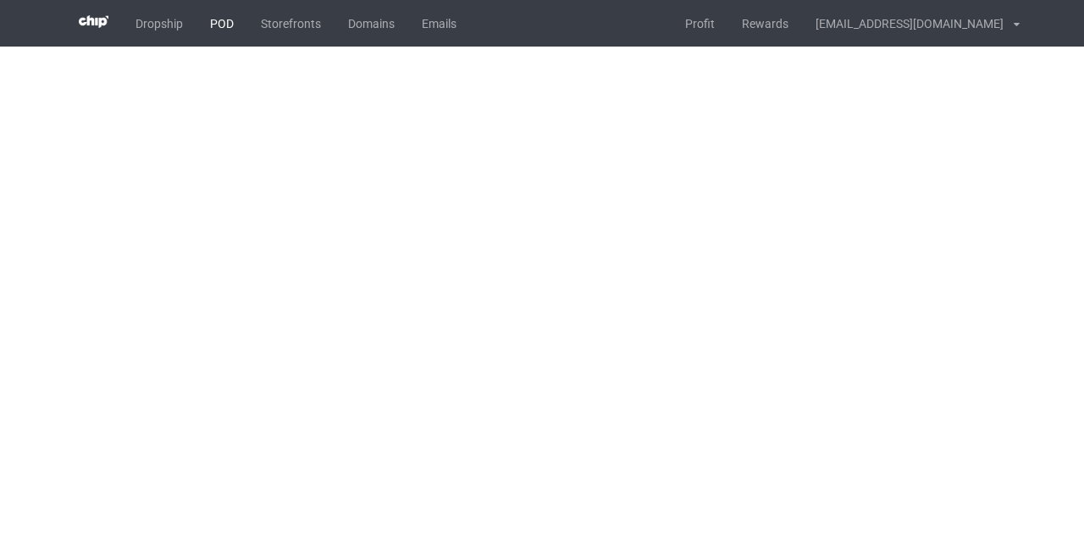
click at [228, 13] on link "POD" at bounding box center [221, 23] width 51 height 47
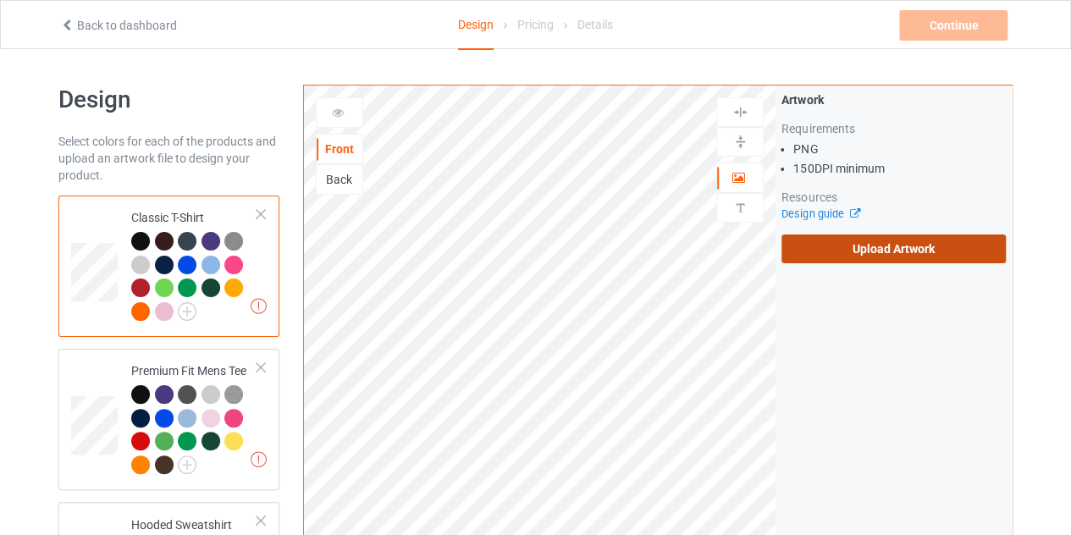
click at [940, 248] on label "Upload Artwork" at bounding box center [894, 249] width 224 height 29
click at [0, 0] on input "Upload Artwork" at bounding box center [0, 0] width 0 height 0
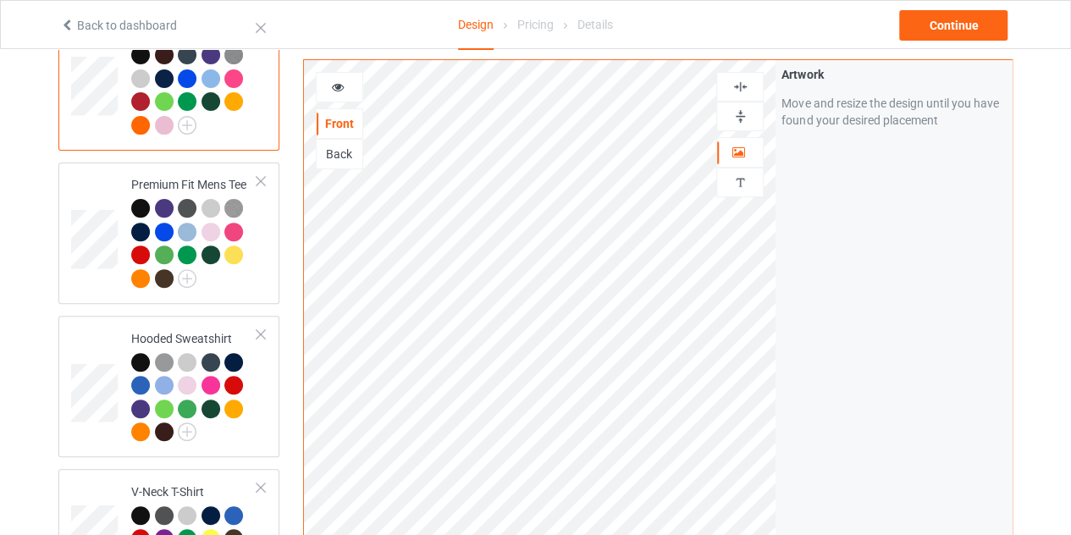
scroll to position [185, 0]
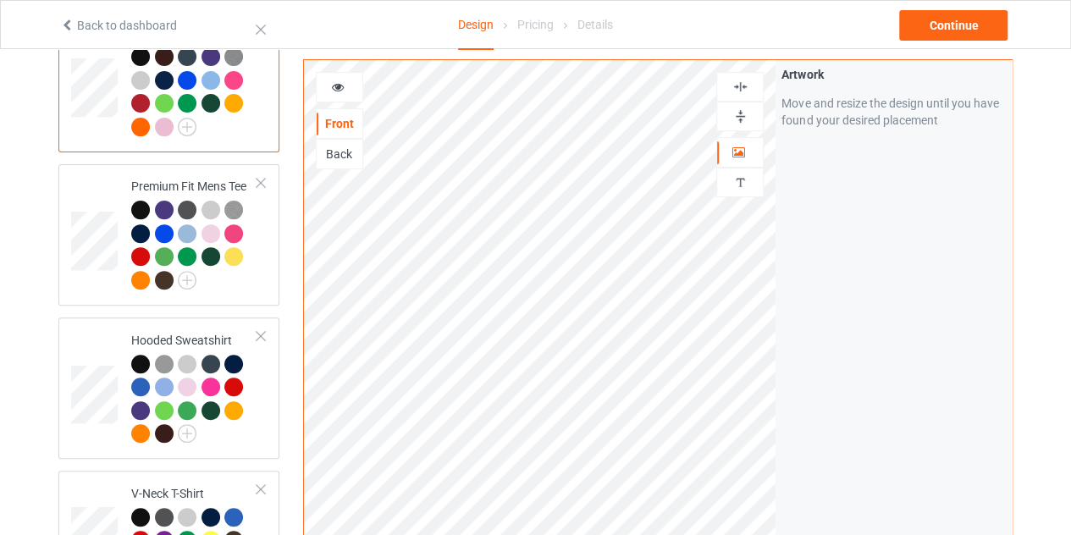
click at [741, 95] on div at bounding box center [739, 87] width 47 height 30
click at [334, 86] on icon at bounding box center [338, 85] width 14 height 12
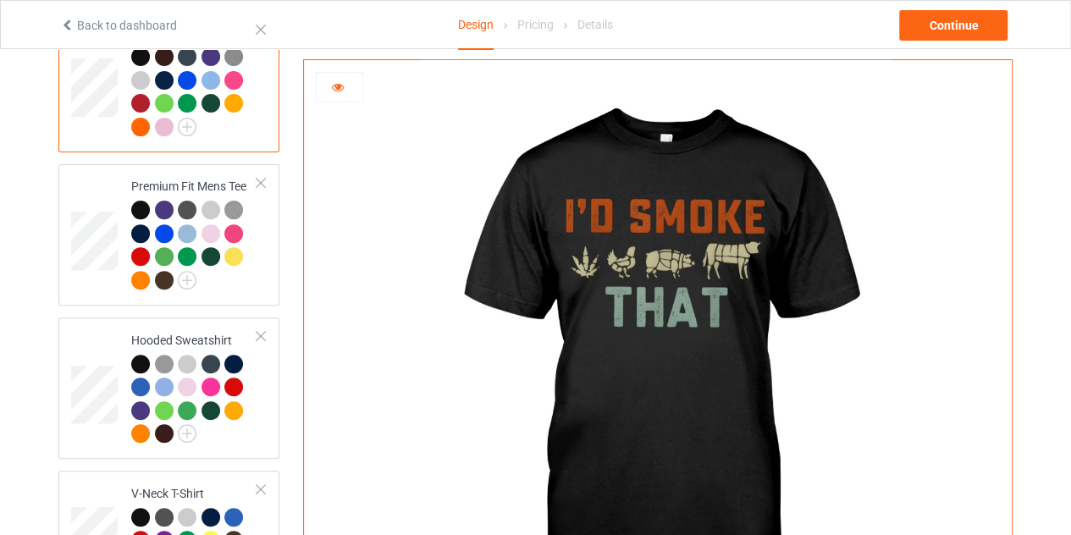
click at [329, 86] on div at bounding box center [340, 87] width 46 height 17
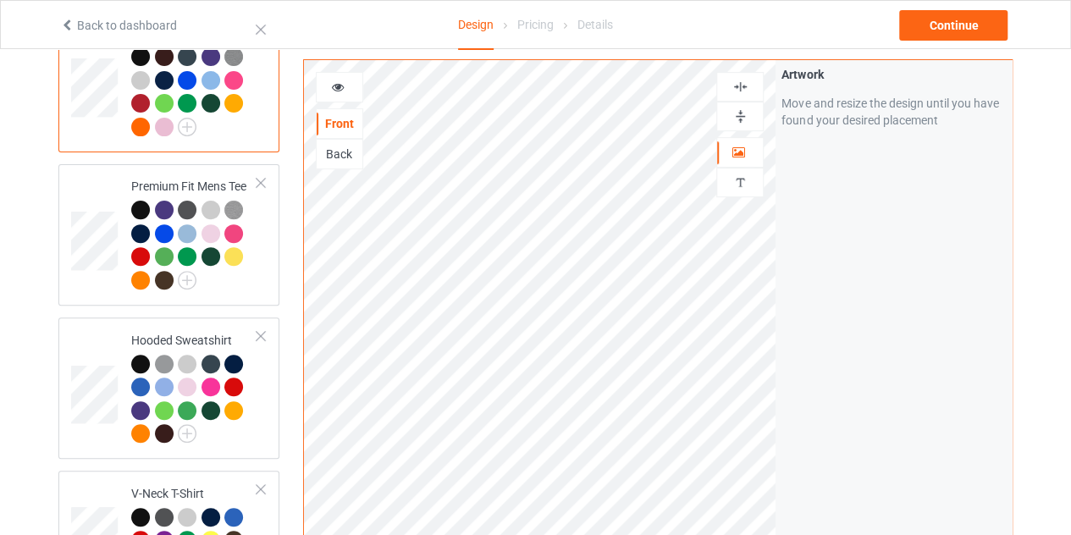
click at [341, 84] on icon at bounding box center [338, 85] width 14 height 12
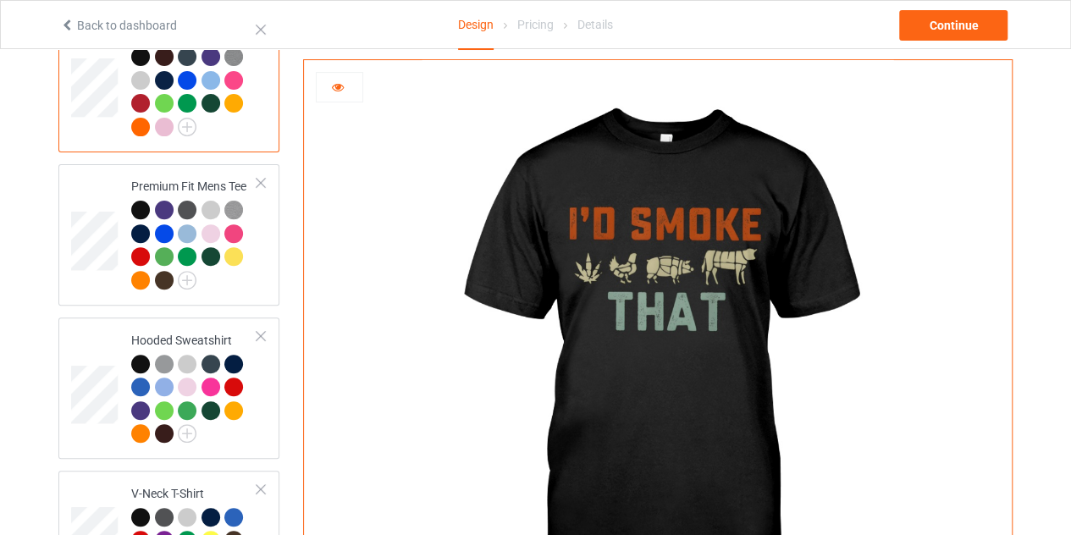
click at [335, 87] on icon at bounding box center [338, 85] width 14 height 12
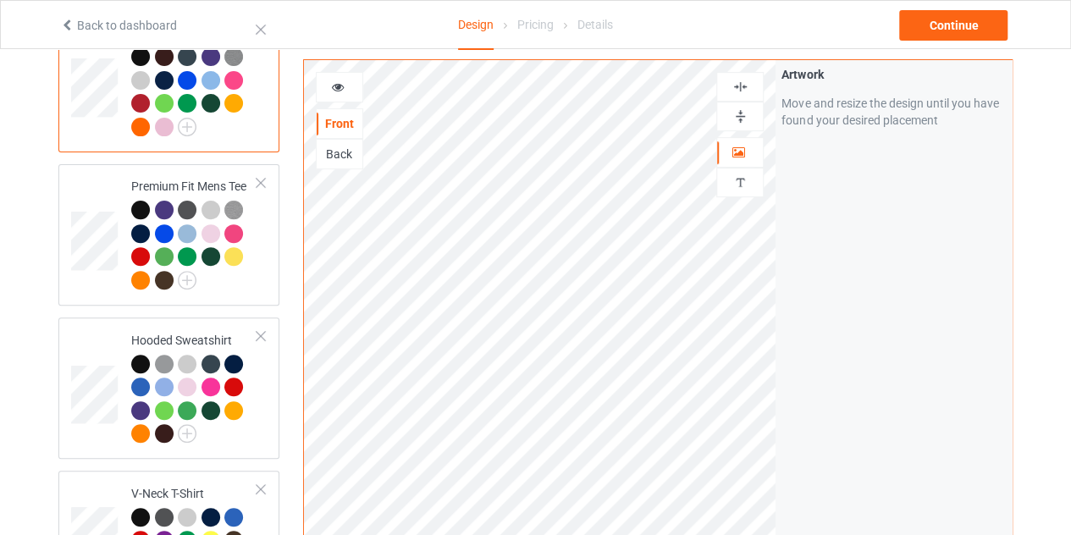
click at [345, 81] on div at bounding box center [340, 87] width 46 height 17
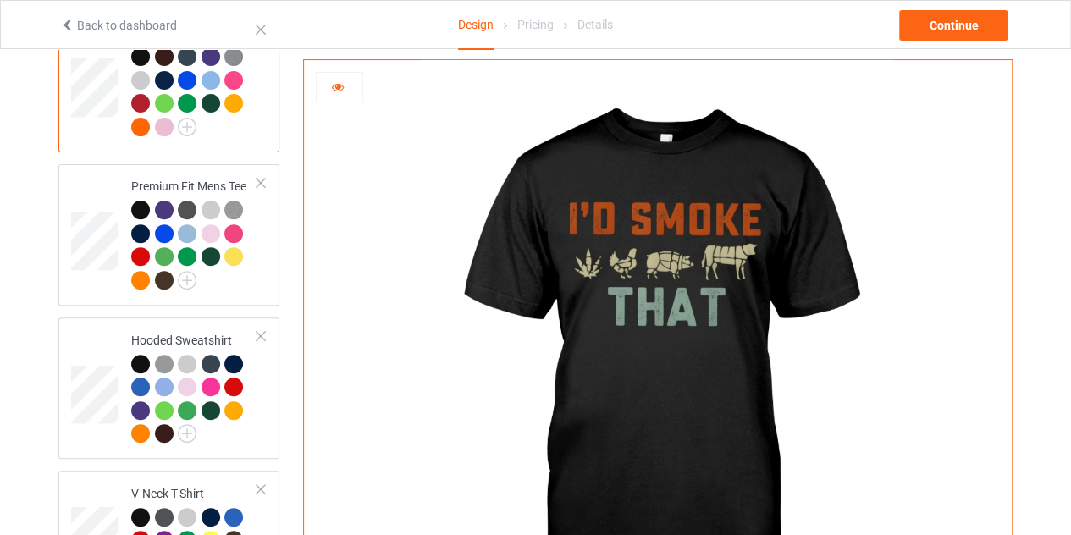
click at [332, 81] on icon at bounding box center [338, 85] width 14 height 12
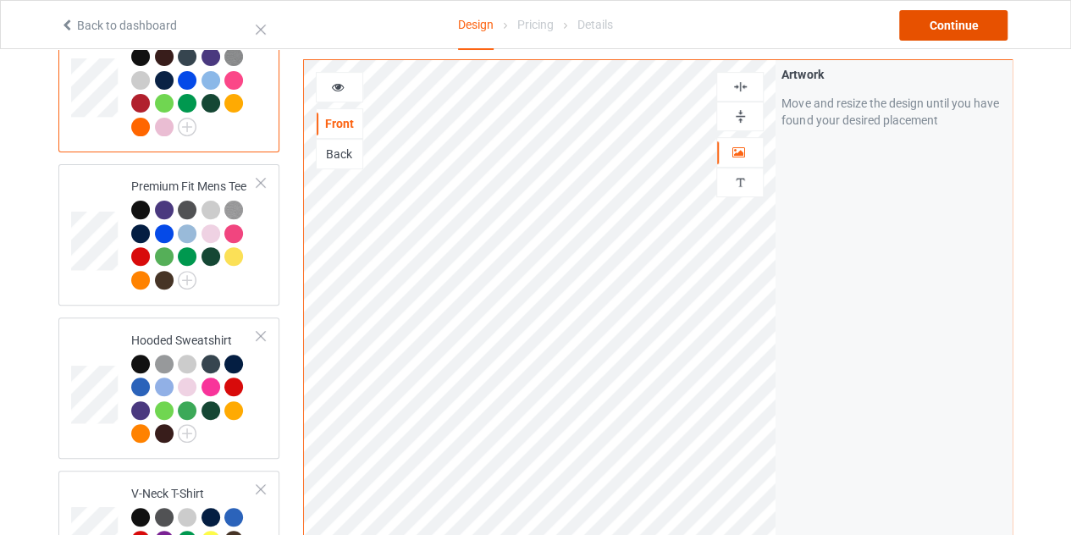
click at [970, 24] on div "Continue" at bounding box center [953, 25] width 108 height 30
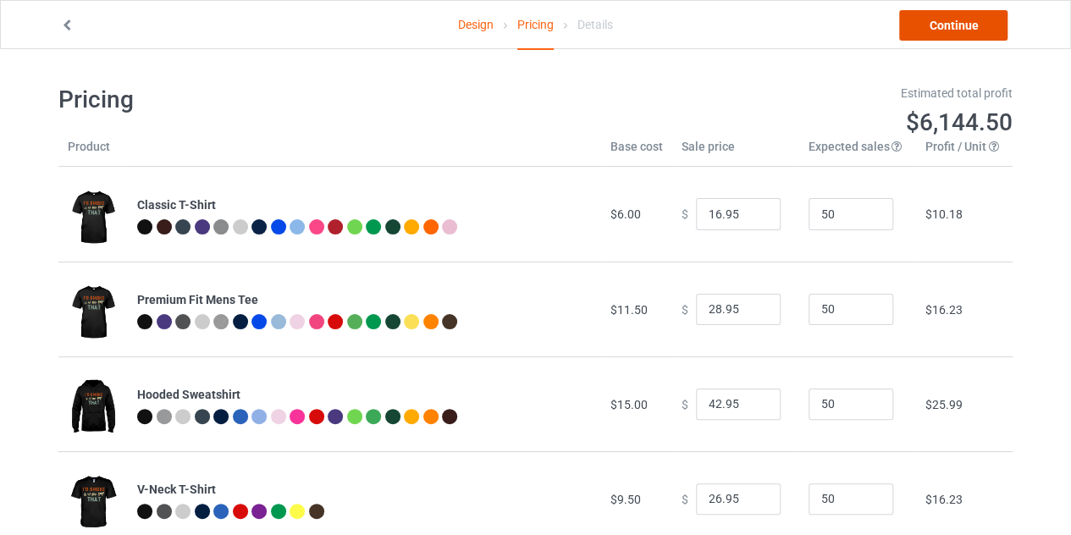
click at [957, 16] on link "Continue" at bounding box center [953, 25] width 108 height 30
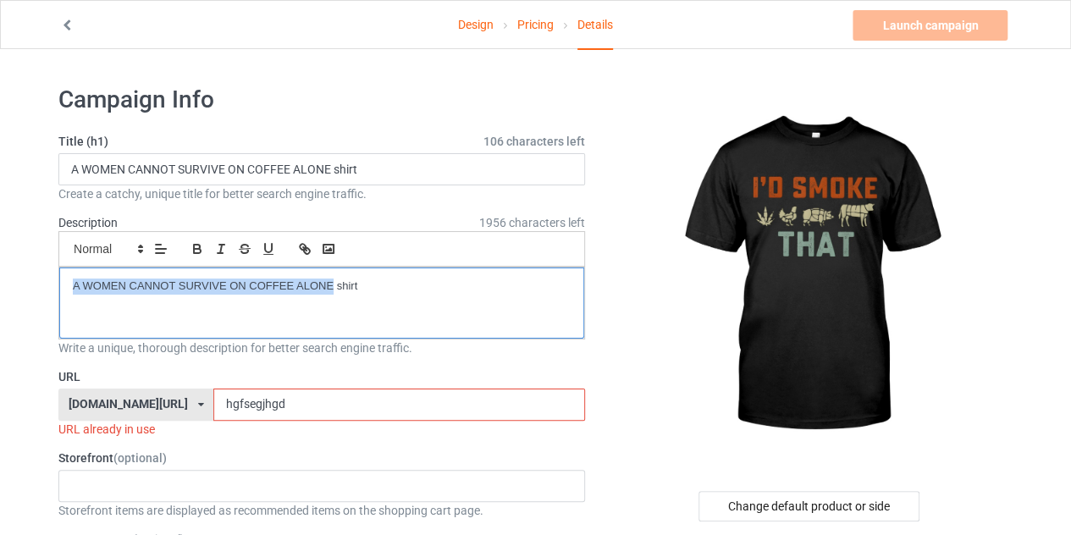
drag, startPoint x: 330, startPoint y: 284, endPoint x: 71, endPoint y: 289, distance: 259.2
click at [71, 289] on div "A WOMEN CANNOT SURVIVE ON COFFEE ALONE shirt" at bounding box center [321, 303] width 525 height 71
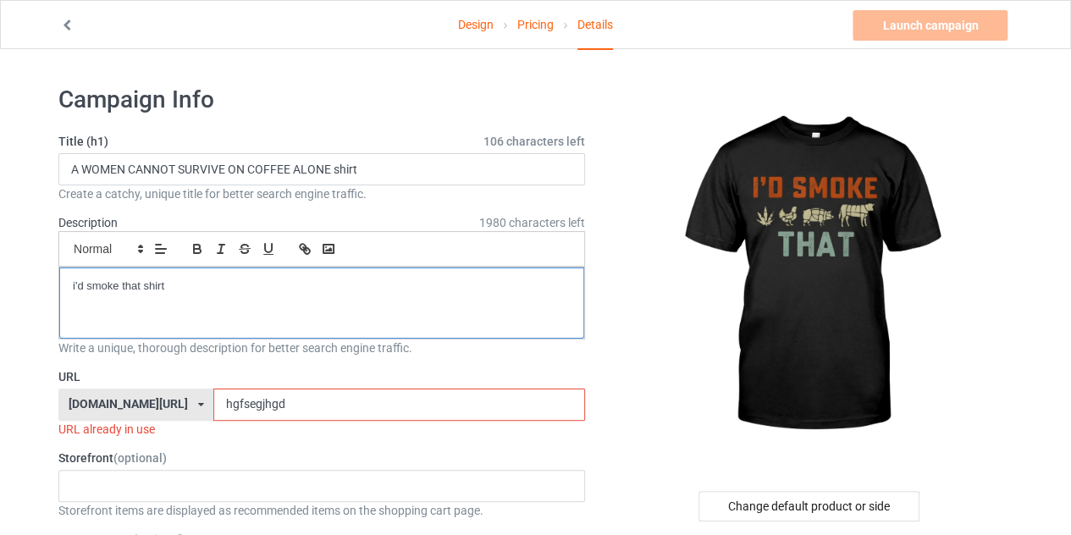
click at [196, 295] on div "i'd smoke that shirt" at bounding box center [321, 303] width 525 height 71
copy p "i'd smoke that shirt"
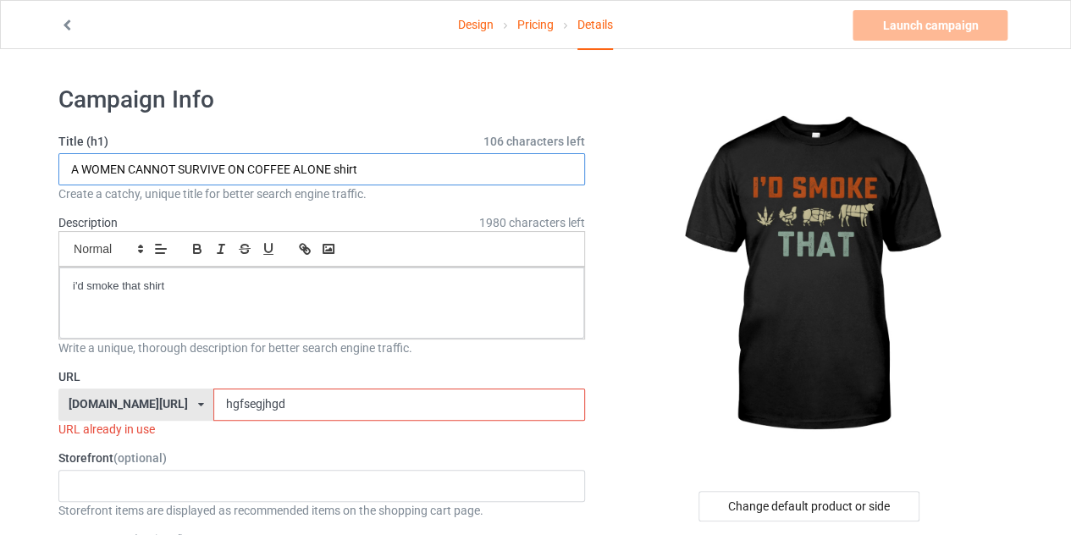
click at [374, 163] on input "A WOMEN CANNOT SURVIVE ON COFFEE ALONE shirt" at bounding box center [321, 169] width 527 height 32
paste input "i'd smoke that shirt"
type input "i'd smoke that shirt"
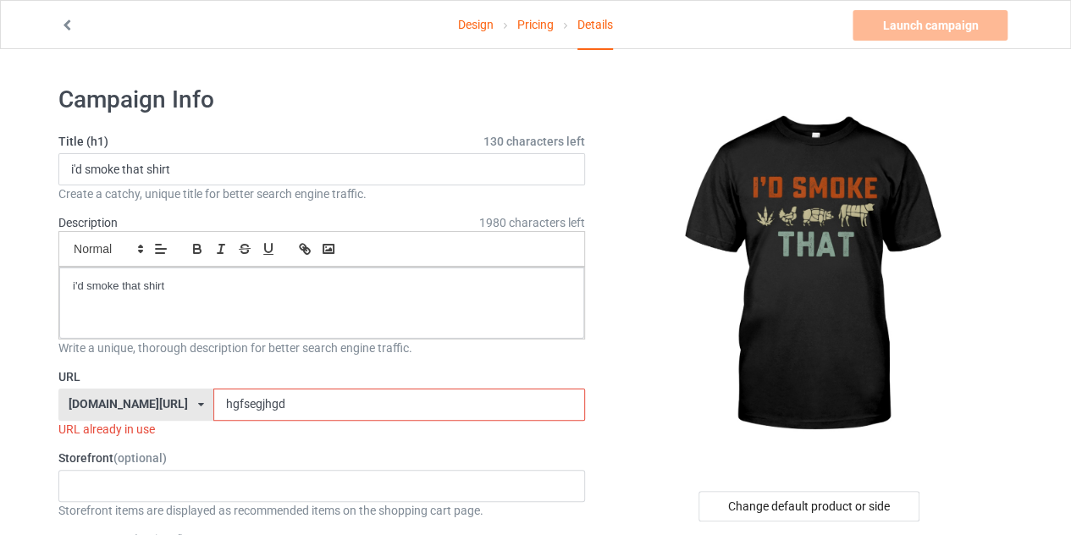
click at [312, 411] on input "hgfsegjhgd" at bounding box center [398, 405] width 371 height 32
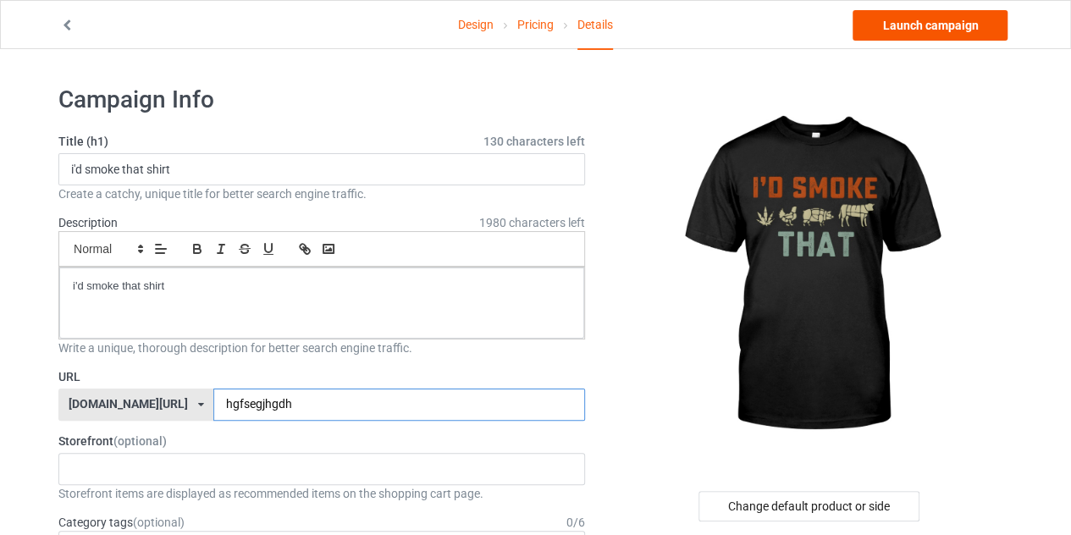
type input "hgfsegjhgdh"
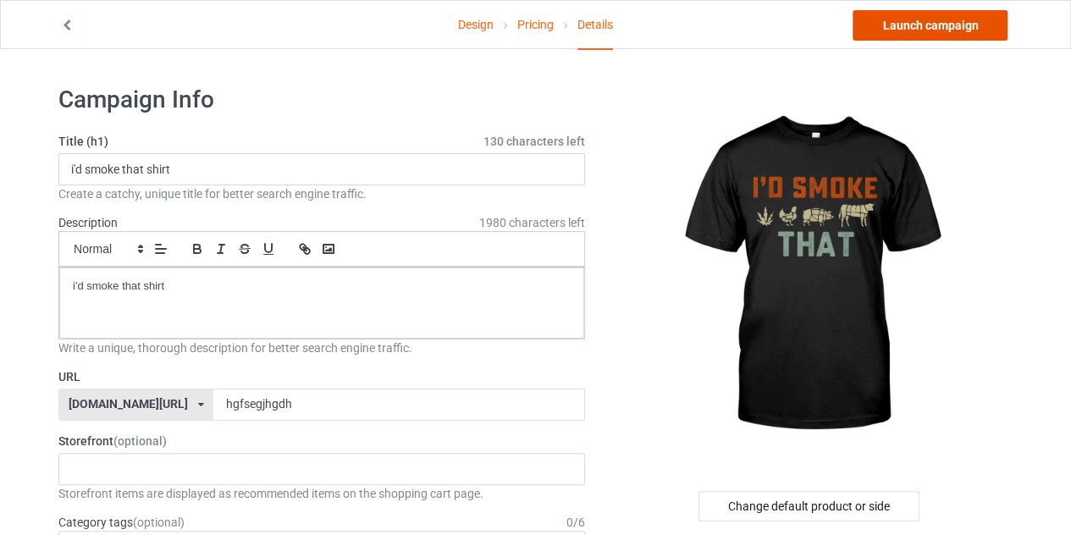
click at [921, 31] on link "Launch campaign" at bounding box center [930, 25] width 155 height 30
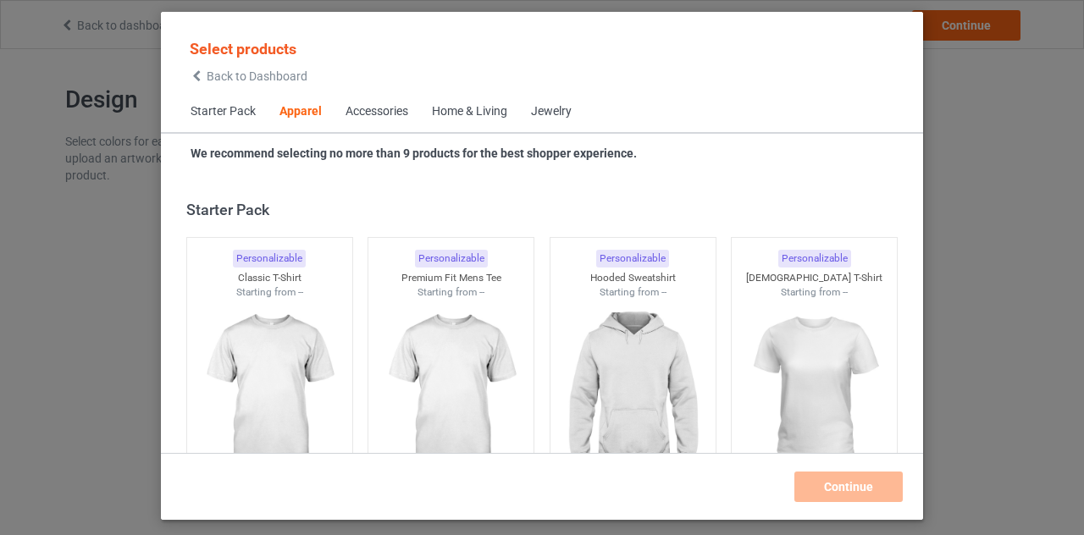
scroll to position [631, 0]
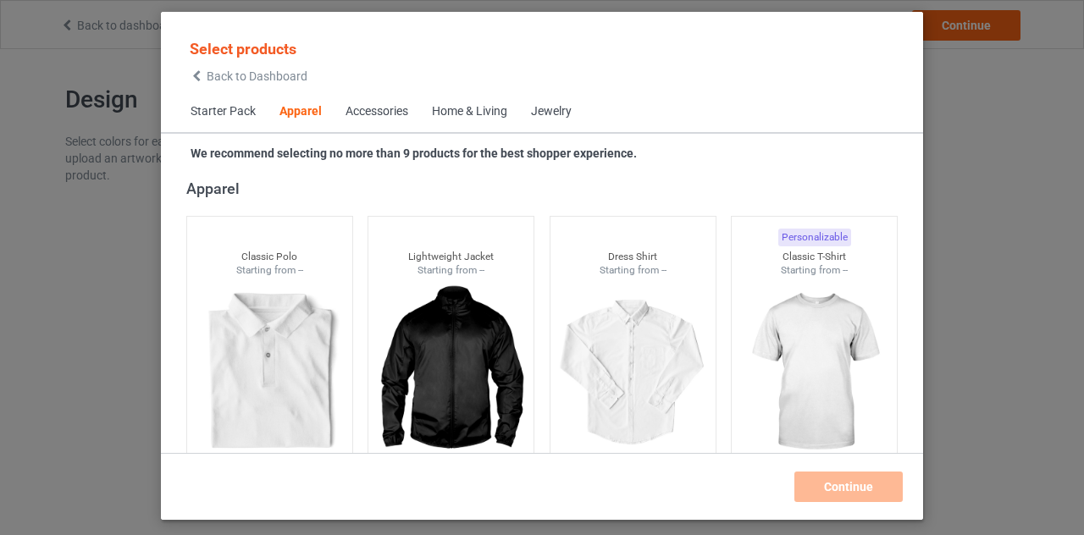
drag, startPoint x: 0, startPoint y: 0, endPoint x: 202, endPoint y: 80, distance: 216.7
click at [202, 80] on icon at bounding box center [197, 76] width 14 height 12
